Goal: Task Accomplishment & Management: Manage account settings

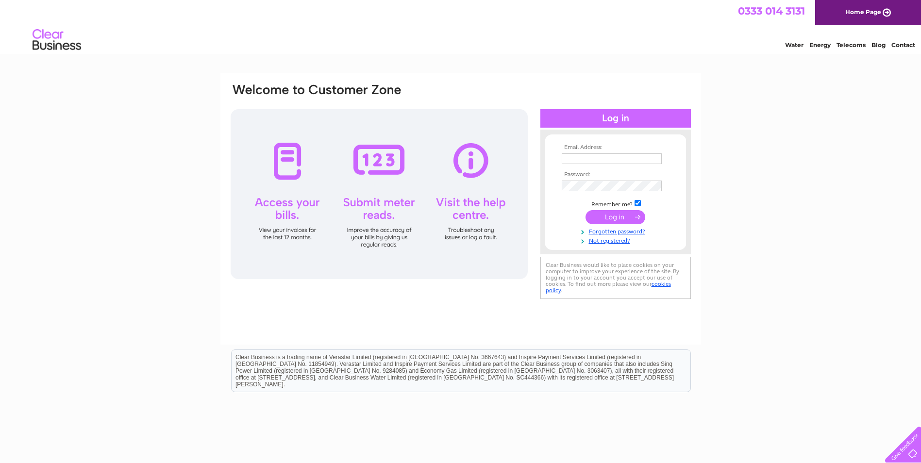
type input "sales@glassfusion.ltd.uk"
click at [620, 215] on input "submit" at bounding box center [616, 217] width 60 height 14
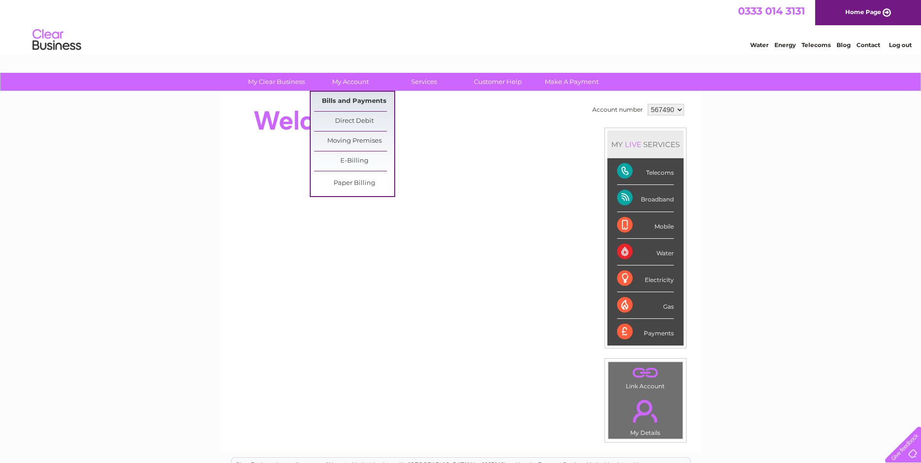
click at [329, 97] on link "Bills and Payments" at bounding box center [354, 101] width 80 height 19
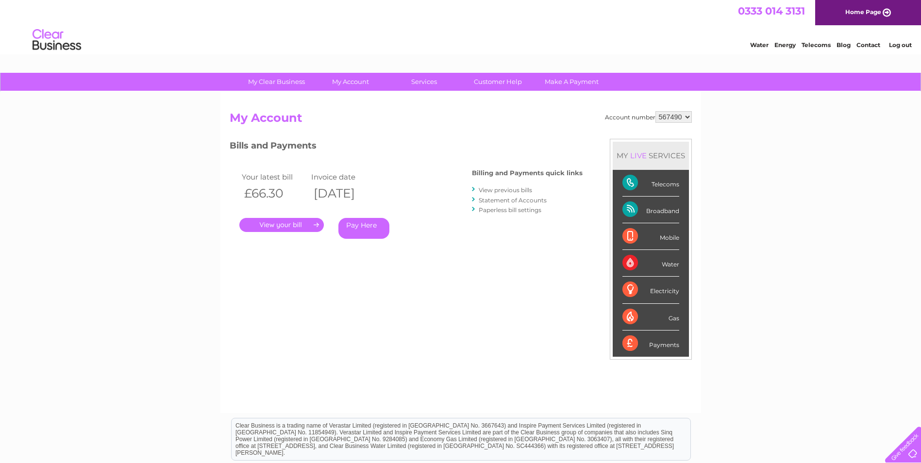
click at [287, 223] on link "." at bounding box center [281, 225] width 85 height 14
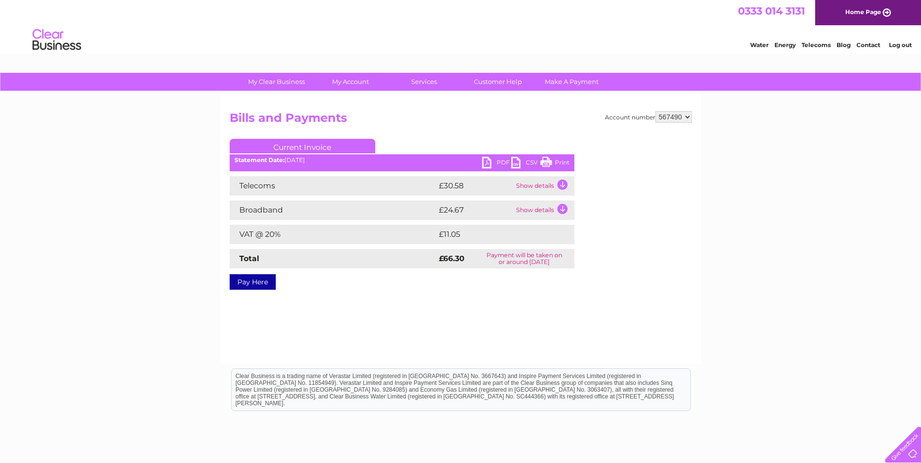
click at [494, 165] on link "PDF" at bounding box center [496, 164] width 29 height 14
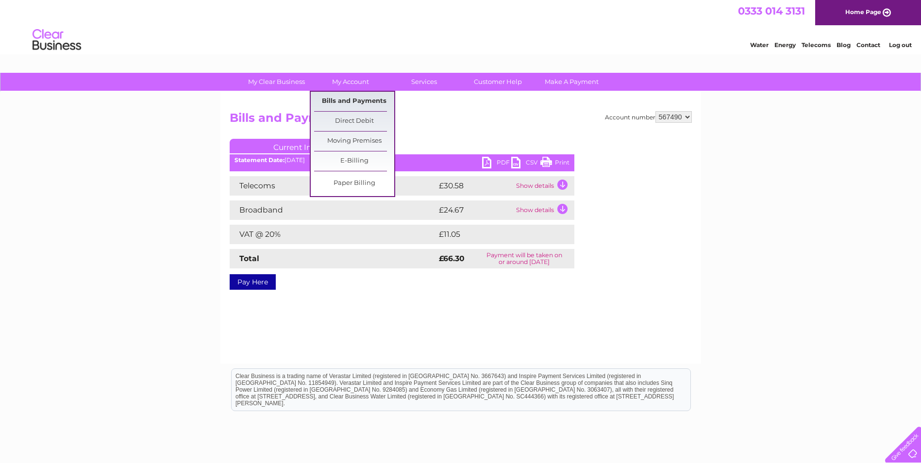
click at [342, 101] on link "Bills and Payments" at bounding box center [354, 101] width 80 height 19
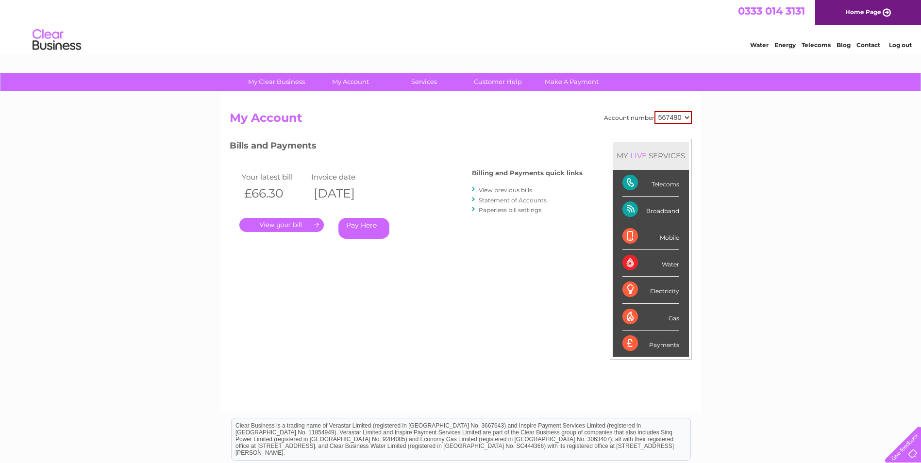
click at [490, 193] on link "View previous bills" at bounding box center [505, 189] width 53 height 7
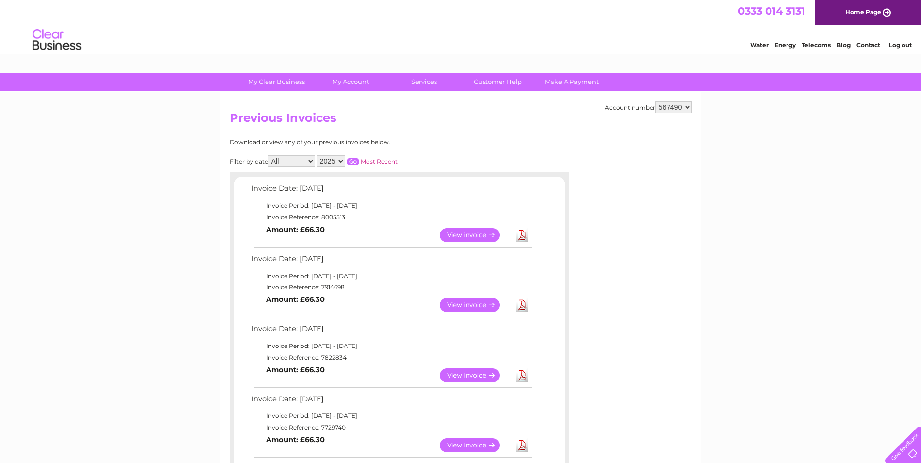
click at [491, 305] on link "View" at bounding box center [475, 305] width 71 height 14
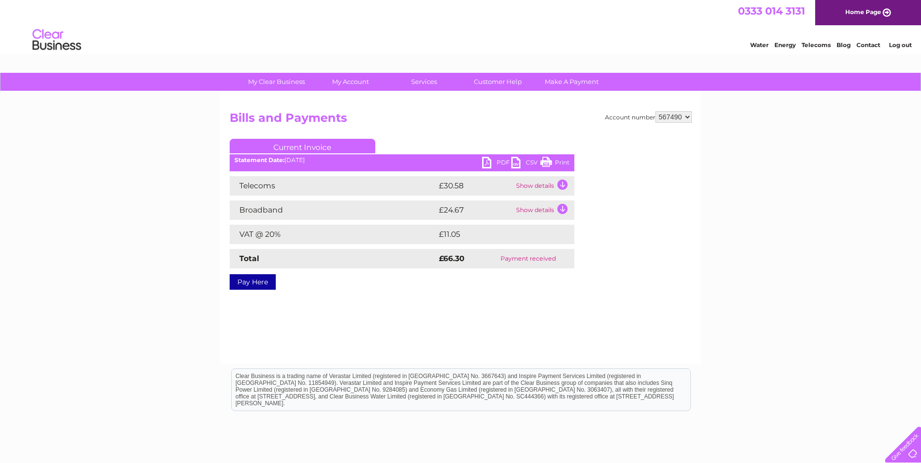
click at [495, 159] on link "PDF" at bounding box center [496, 164] width 29 height 14
